Goal: Check status: Check status

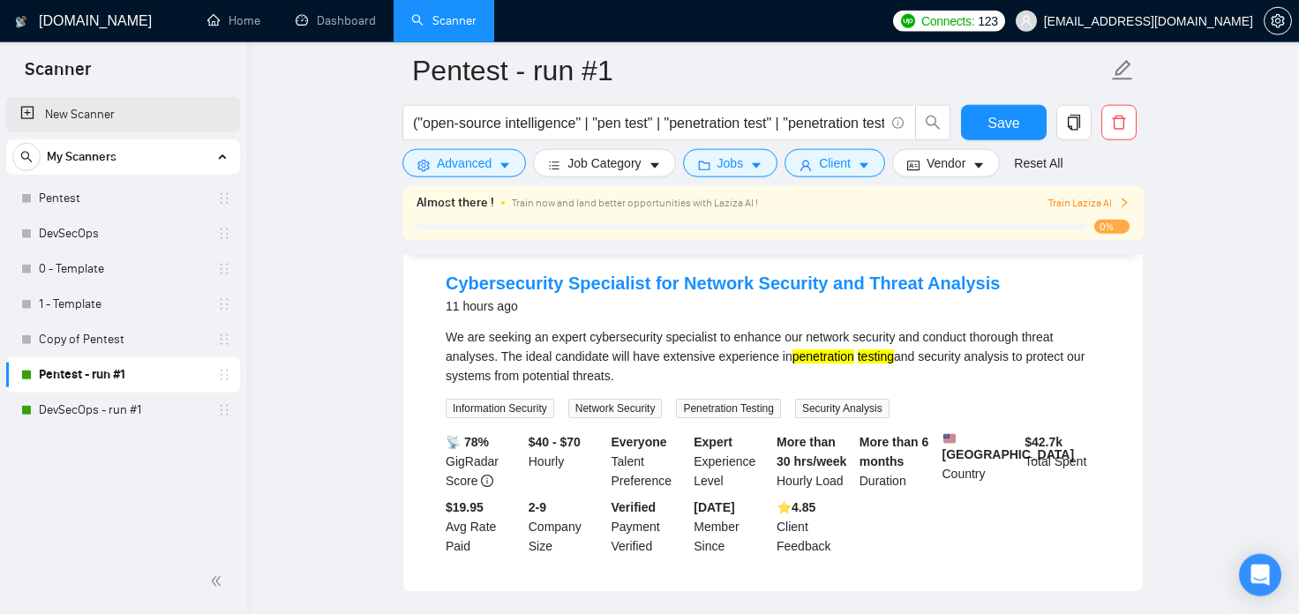
scroll to position [189, 0]
click at [109, 406] on link "DevSecOps - run #1" at bounding box center [123, 410] width 168 height 35
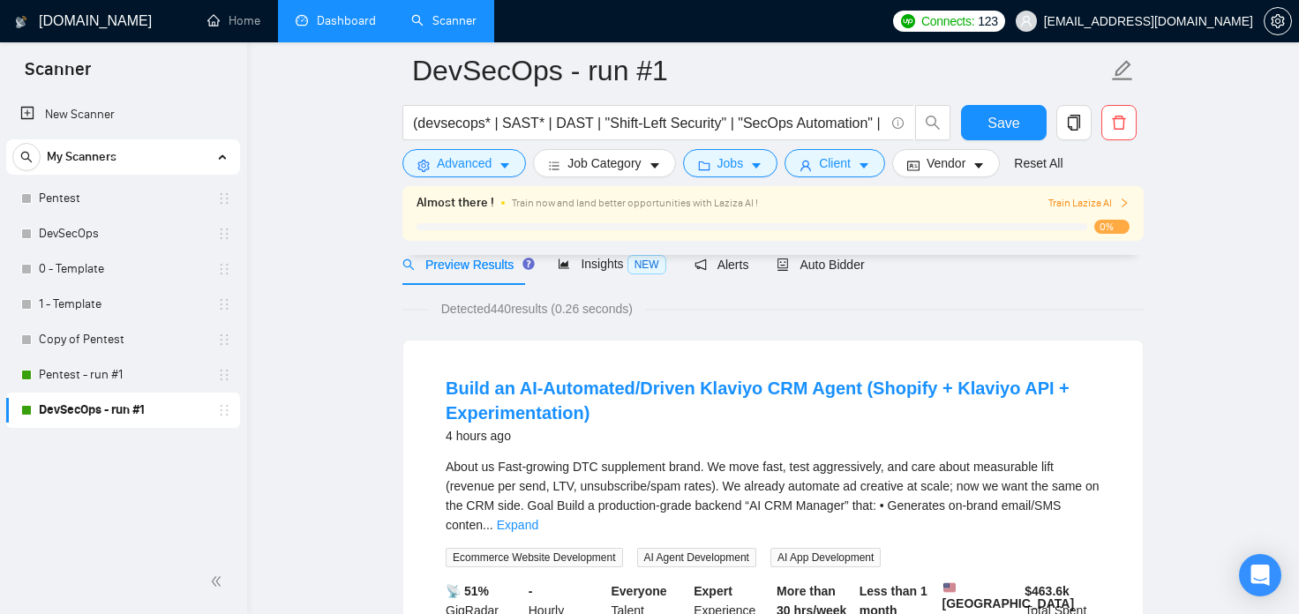
click at [327, 22] on link "Dashboard" at bounding box center [336, 20] width 80 height 15
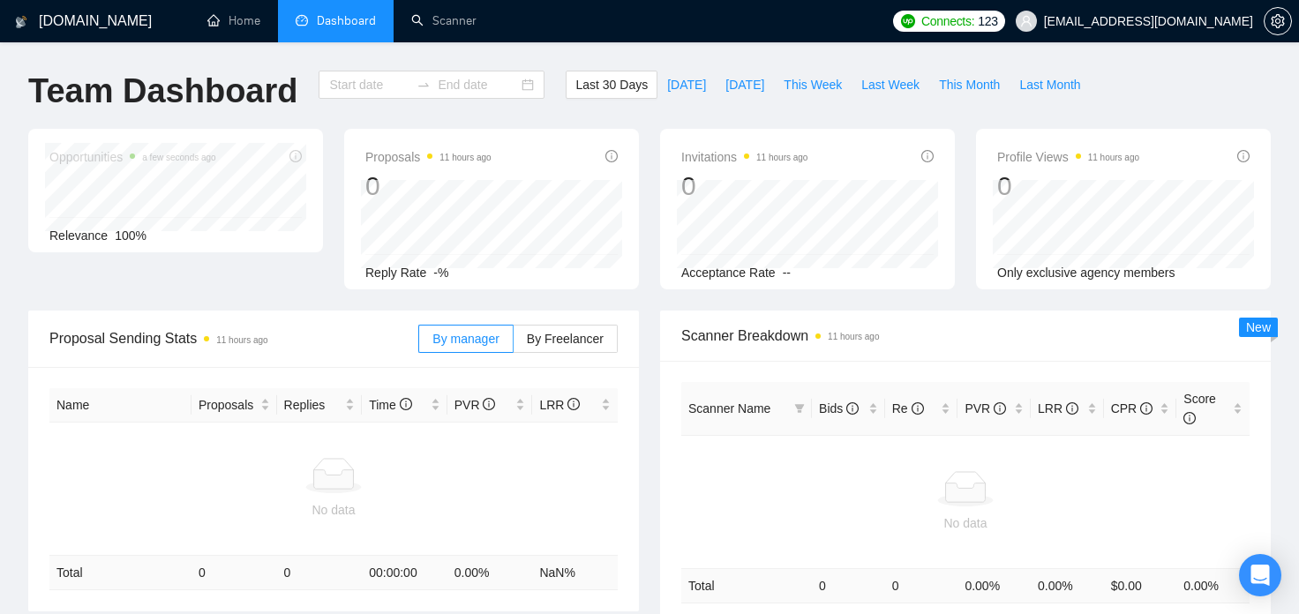
type input "[DATE]"
